Goal: Task Accomplishment & Management: Use online tool/utility

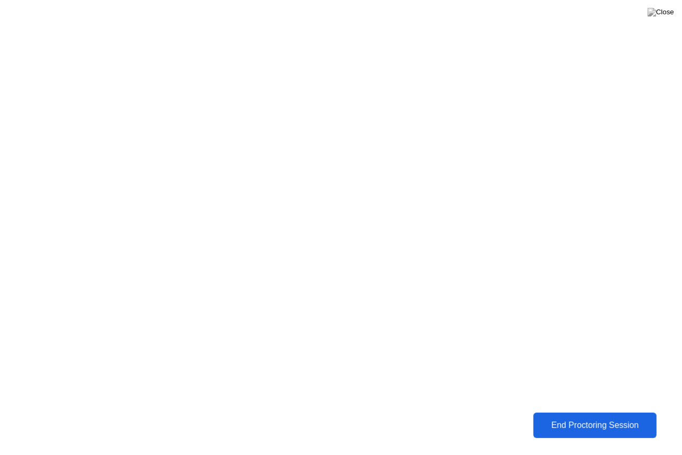
click at [579, 417] on button "End Proctoring Session" at bounding box center [594, 424] width 123 height 25
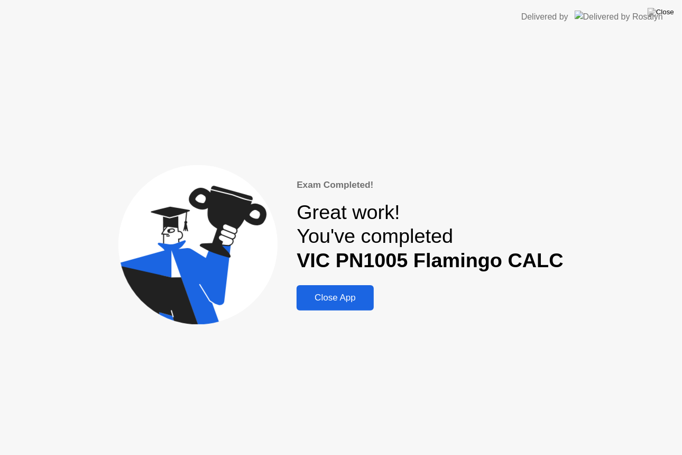
click at [334, 286] on button "Close App" at bounding box center [335, 297] width 77 height 25
